Goal: Transaction & Acquisition: Download file/media

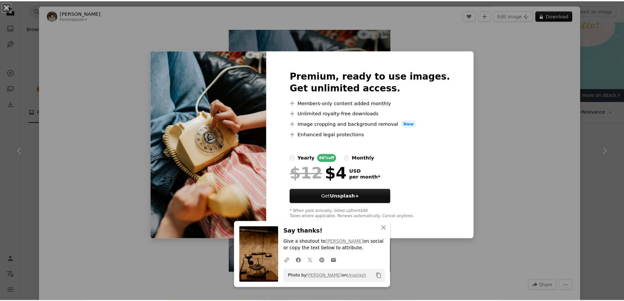
scroll to position [786, 0]
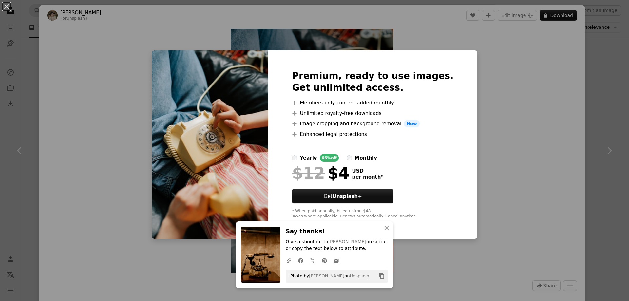
click at [600, 89] on div "An X shape Premium, ready to use images. Get unlimited access. A plus sign Memb…" at bounding box center [314, 150] width 629 height 301
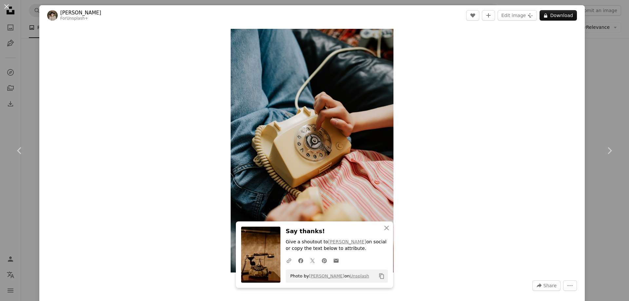
click at [599, 44] on div "An X shape Chevron left Chevron right [PERSON_NAME] For Unsplash+ A heart A plu…" at bounding box center [314, 150] width 629 height 301
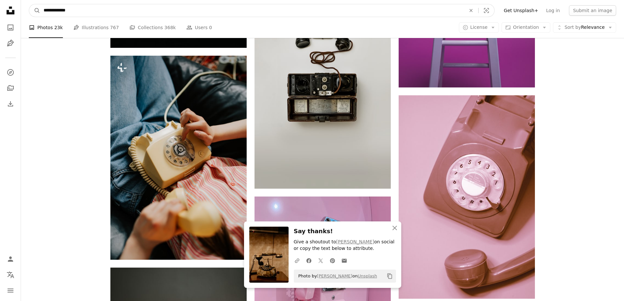
click at [133, 14] on input "**********" at bounding box center [252, 10] width 424 height 12
drag, startPoint x: 133, startPoint y: 14, endPoint x: 38, endPoint y: 9, distance: 95.8
click at [38, 9] on form "**********" at bounding box center [262, 10] width 466 height 13
type input "**********"
click button "A magnifying glass" at bounding box center [34, 10] width 11 height 12
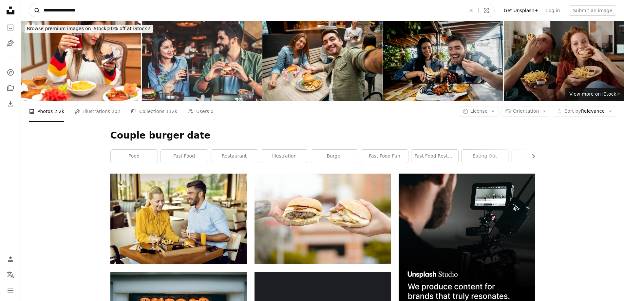
drag, startPoint x: 92, startPoint y: 6, endPoint x: 30, endPoint y: 13, distance: 62.0
click at [30, 13] on form "**********" at bounding box center [262, 10] width 466 height 13
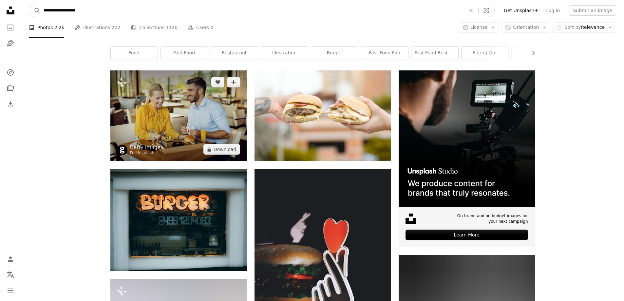
scroll to position [98, 0]
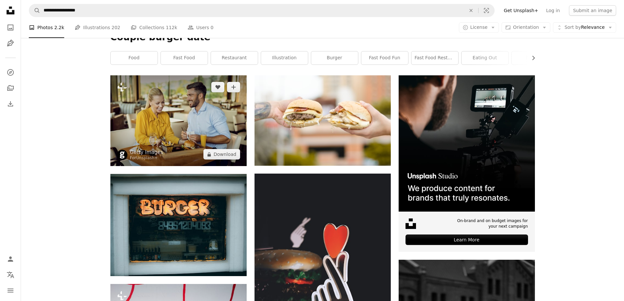
click at [161, 124] on img at bounding box center [178, 120] width 136 height 91
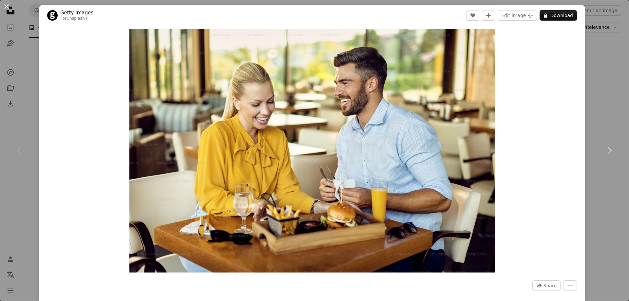
click at [603, 91] on div "An X shape Chevron left Chevron right Getty Images For Unsplash+ A heart A plus…" at bounding box center [314, 150] width 629 height 301
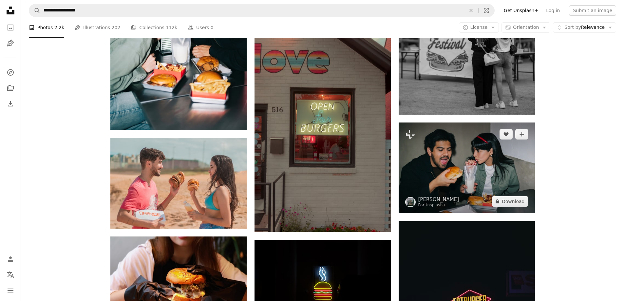
scroll to position [459, 0]
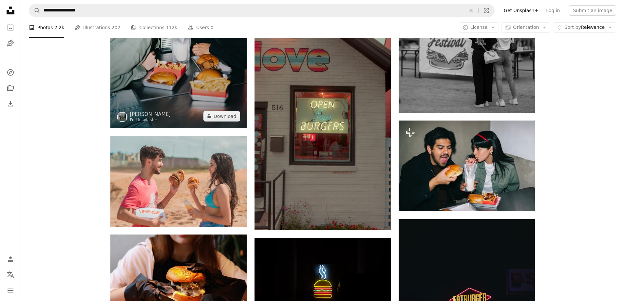
click at [201, 75] on img at bounding box center [178, 26] width 136 height 204
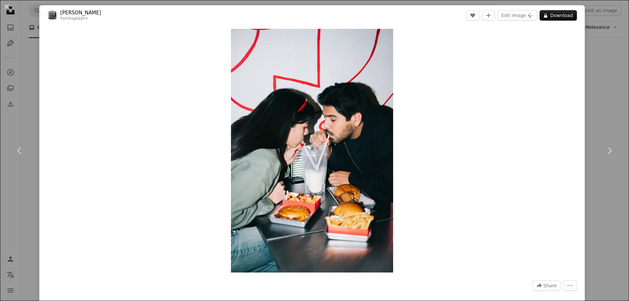
click at [596, 93] on div "An X shape Chevron left Chevron right [PERSON_NAME] For Unsplash+ A heart A plu…" at bounding box center [314, 150] width 629 height 301
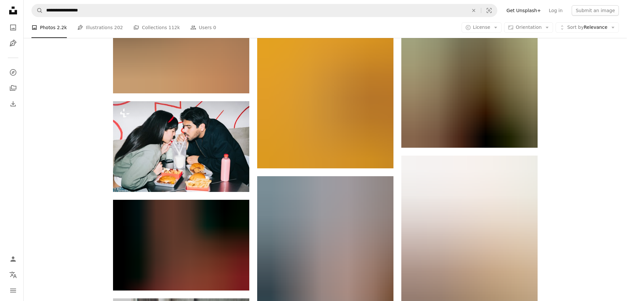
scroll to position [1114, 0]
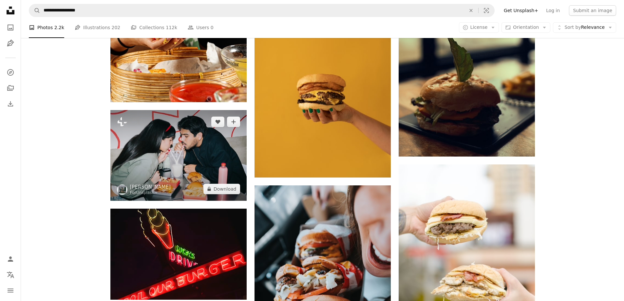
click at [180, 165] on img at bounding box center [178, 155] width 136 height 91
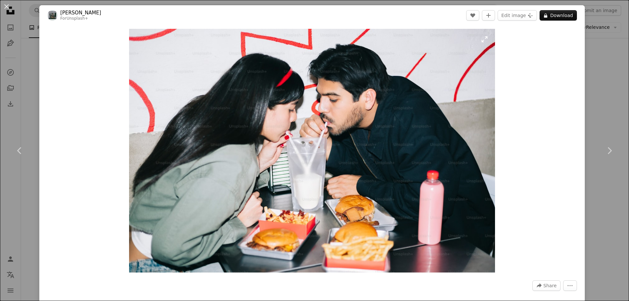
click at [215, 112] on img "Zoom in on this image" at bounding box center [312, 151] width 366 height 244
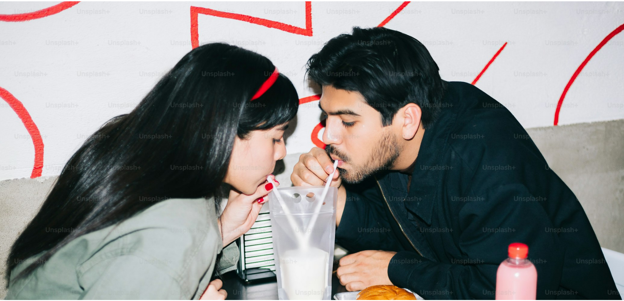
scroll to position [56, 0]
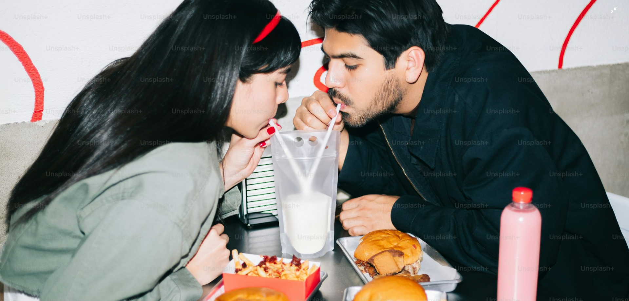
click at [467, 145] on img "Zoom out on this image" at bounding box center [315, 153] width 630 height 420
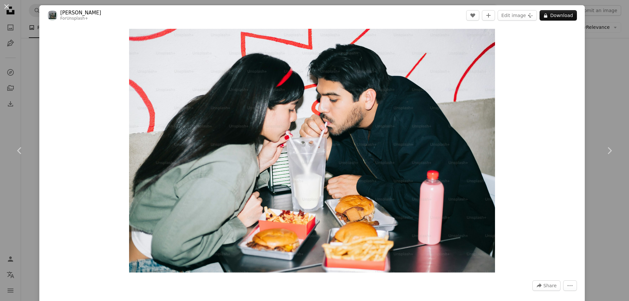
click at [604, 80] on div "An X shape Chevron left Chevron right [PERSON_NAME] For Unsplash+ A heart A plu…" at bounding box center [314, 150] width 629 height 301
